Goal: Transaction & Acquisition: Purchase product/service

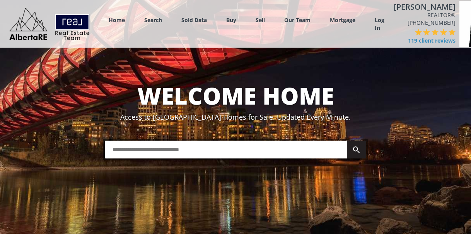
click at [305, 72] on div "Home Search Search By Map Advanced Search Calgary & Area Edmonton & Area Red De…" at bounding box center [235, 91] width 471 height 183
click at [378, 27] on link "Log In" at bounding box center [380, 23] width 10 height 15
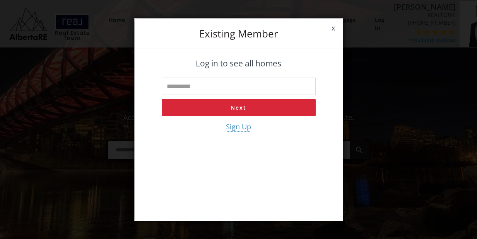
click at [240, 127] on span "Sign Up" at bounding box center [238, 127] width 25 height 10
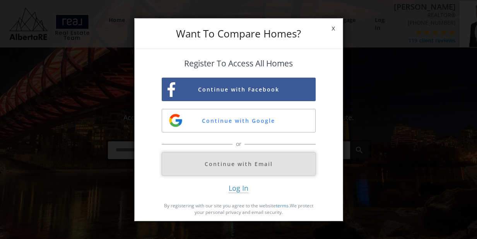
click at [252, 161] on button "Continue with Email" at bounding box center [239, 164] width 154 height 24
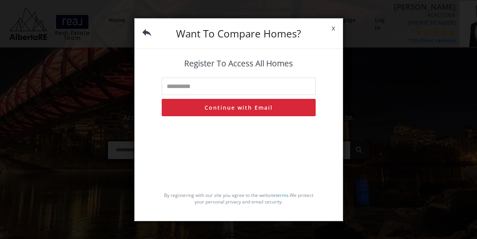
click at [239, 89] on input "text" at bounding box center [239, 86] width 154 height 17
type input "**********"
click at [289, 109] on button "Continue with Email" at bounding box center [239, 107] width 154 height 17
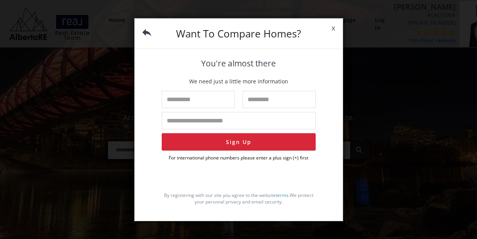
click at [221, 102] on input "text" at bounding box center [198, 99] width 73 height 17
type input "*****"
type input "******"
type input "**********"
click at [239, 142] on button "Sign Up" at bounding box center [239, 141] width 154 height 17
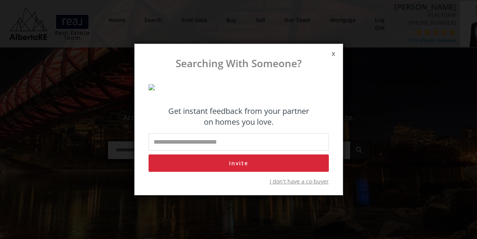
click at [298, 186] on span "I don't have a co-buyer" at bounding box center [299, 182] width 59 height 8
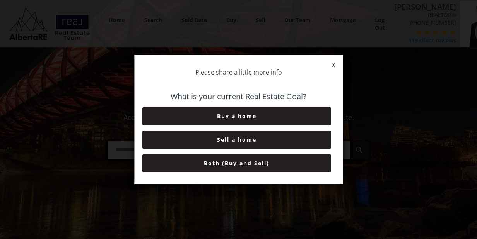
click at [280, 164] on button "Both (Buy and Sell)" at bounding box center [236, 164] width 189 height 18
click at [280, 116] on button "0-3 Months" at bounding box center [236, 117] width 189 height 18
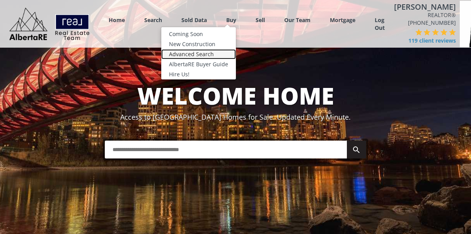
click at [214, 53] on link "Advanced Search" at bounding box center [198, 54] width 75 height 10
click at [207, 55] on link "Advanced Search" at bounding box center [198, 54] width 75 height 10
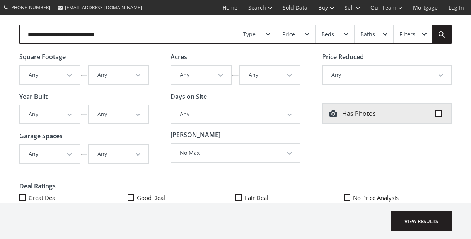
click at [71, 75] on button "Any" at bounding box center [50, 75] width 60 height 18
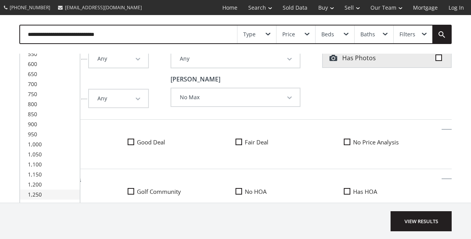
scroll to position [56, 0]
click at [41, 195] on span "1,250" at bounding box center [35, 194] width 14 height 7
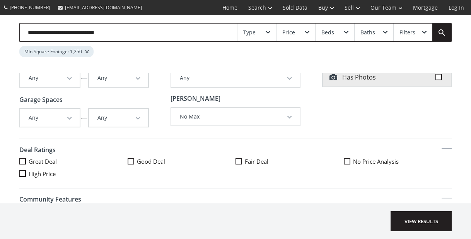
scroll to position [0, 0]
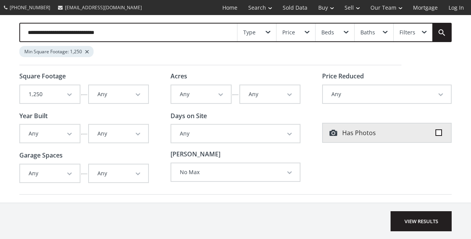
click at [124, 93] on button "Any" at bounding box center [119, 95] width 60 height 18
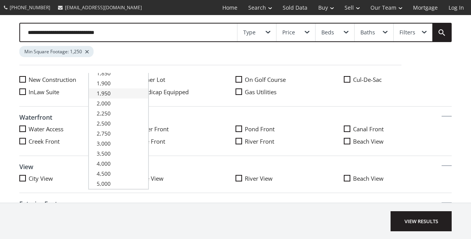
scroll to position [199, 0]
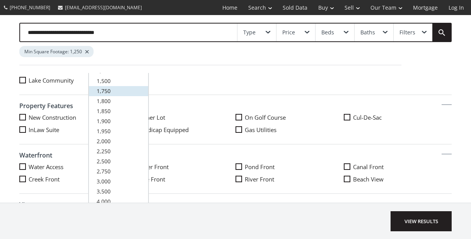
click at [105, 91] on span "1,750" at bounding box center [104, 90] width 14 height 7
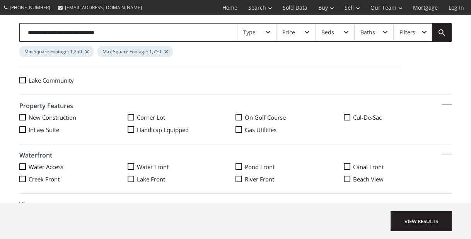
scroll to position [0, 0]
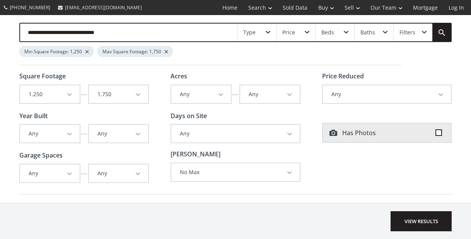
click at [436, 133] on span at bounding box center [439, 133] width 7 height 7
click at [195, 172] on button "No Max" at bounding box center [235, 173] width 128 height 18
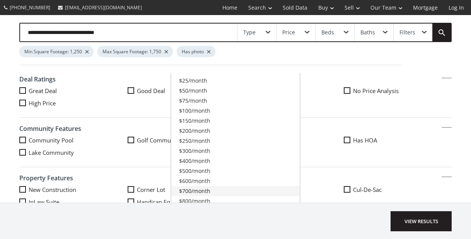
scroll to position [127, 0]
drag, startPoint x: 109, startPoint y: 113, endPoint x: 107, endPoint y: 106, distance: 7.7
click at [110, 113] on div "Deal Ratings Great Deal Good Deal Fair Deal No Price Analysis High Price" at bounding box center [235, 93] width 433 height 50
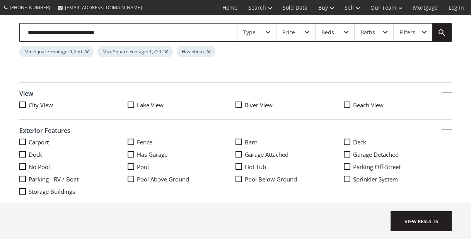
scroll to position [318, 0]
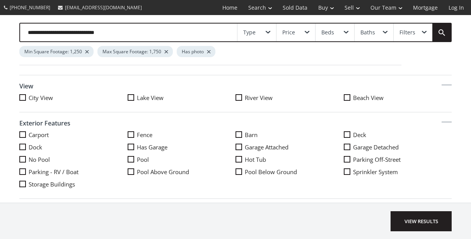
click at [236, 98] on span at bounding box center [239, 97] width 7 height 7
click at [21, 100] on span at bounding box center [22, 97] width 7 height 7
click at [130, 149] on span at bounding box center [131, 147] width 7 height 7
click at [344, 136] on span at bounding box center [347, 135] width 7 height 7
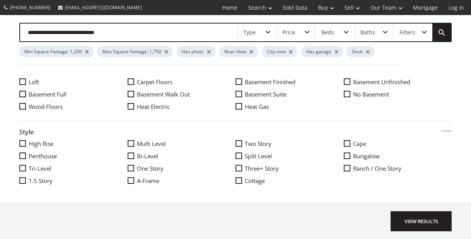
scroll to position [461, 0]
click at [412, 221] on span "View Results" at bounding box center [421, 222] width 61 height 20
